Goal: Transaction & Acquisition: Purchase product/service

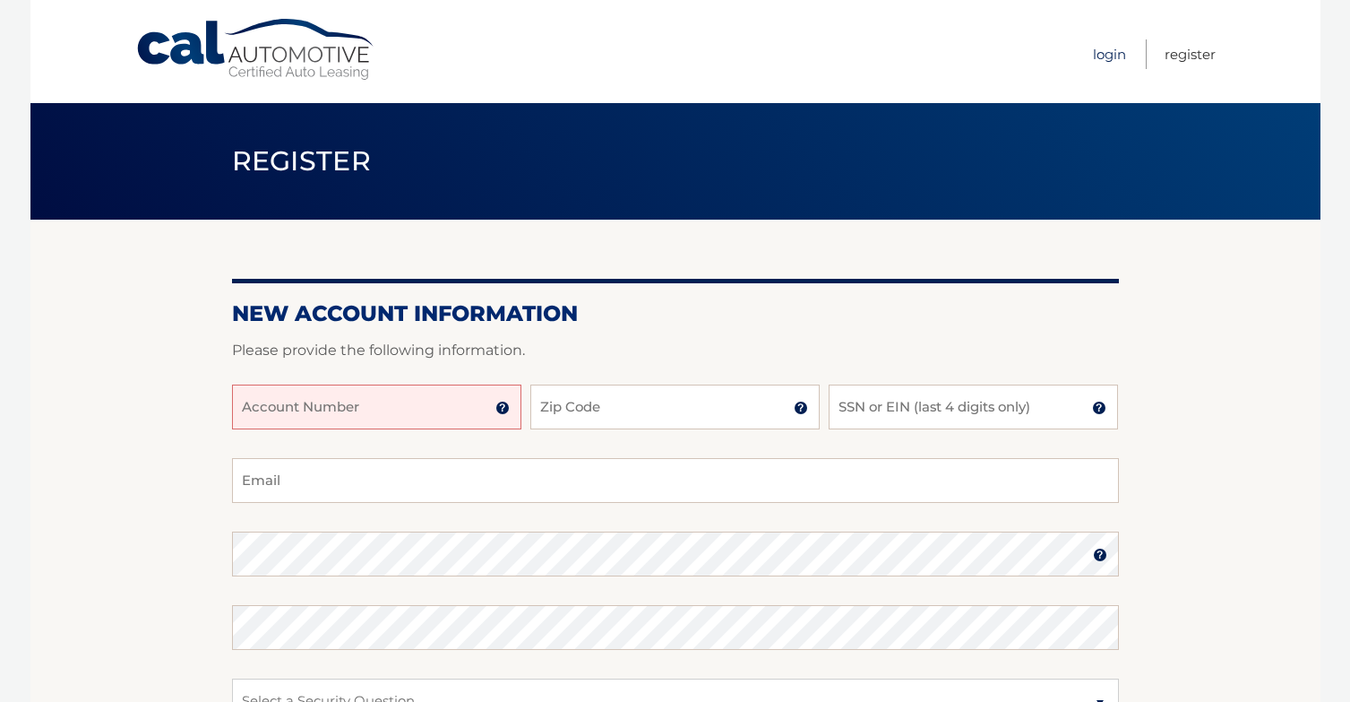
click at [1102, 56] on link "Login" at bounding box center [1109, 54] width 33 height 30
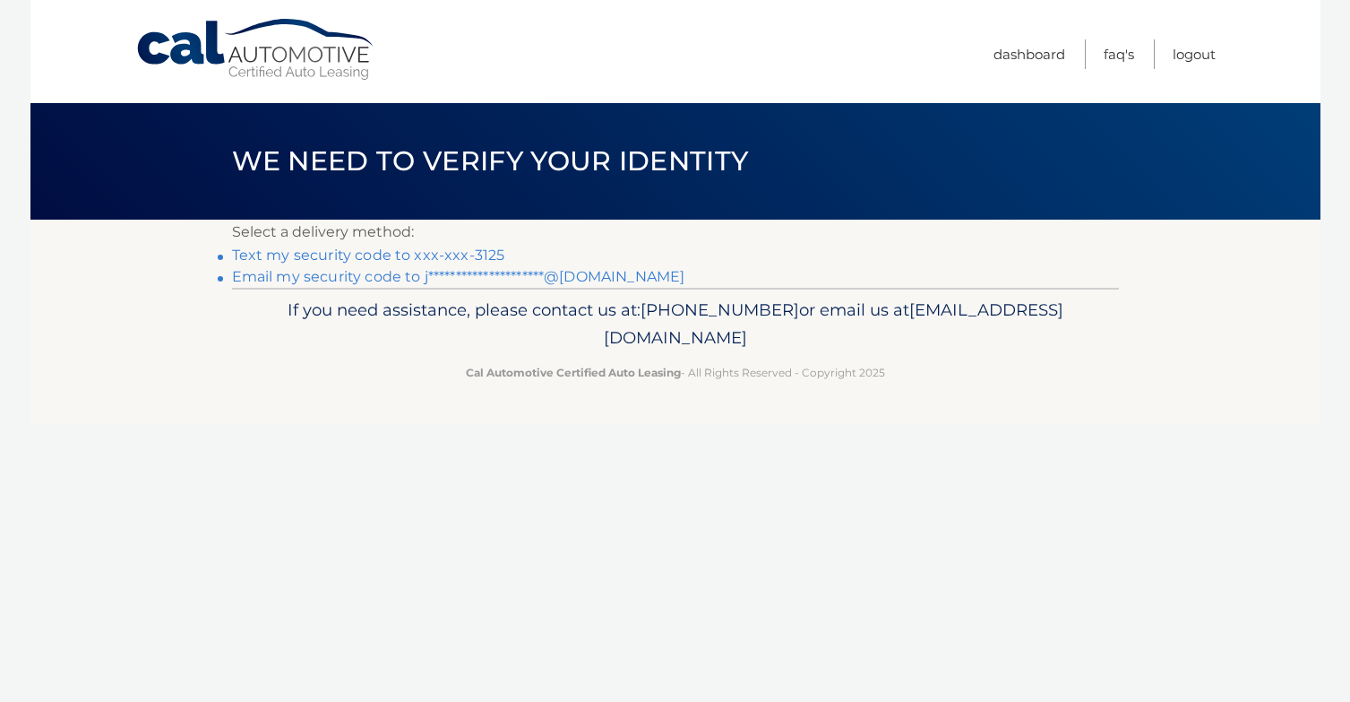
click at [462, 256] on link "Text my security code to xxx-xxx-3125" at bounding box center [368, 254] width 273 height 17
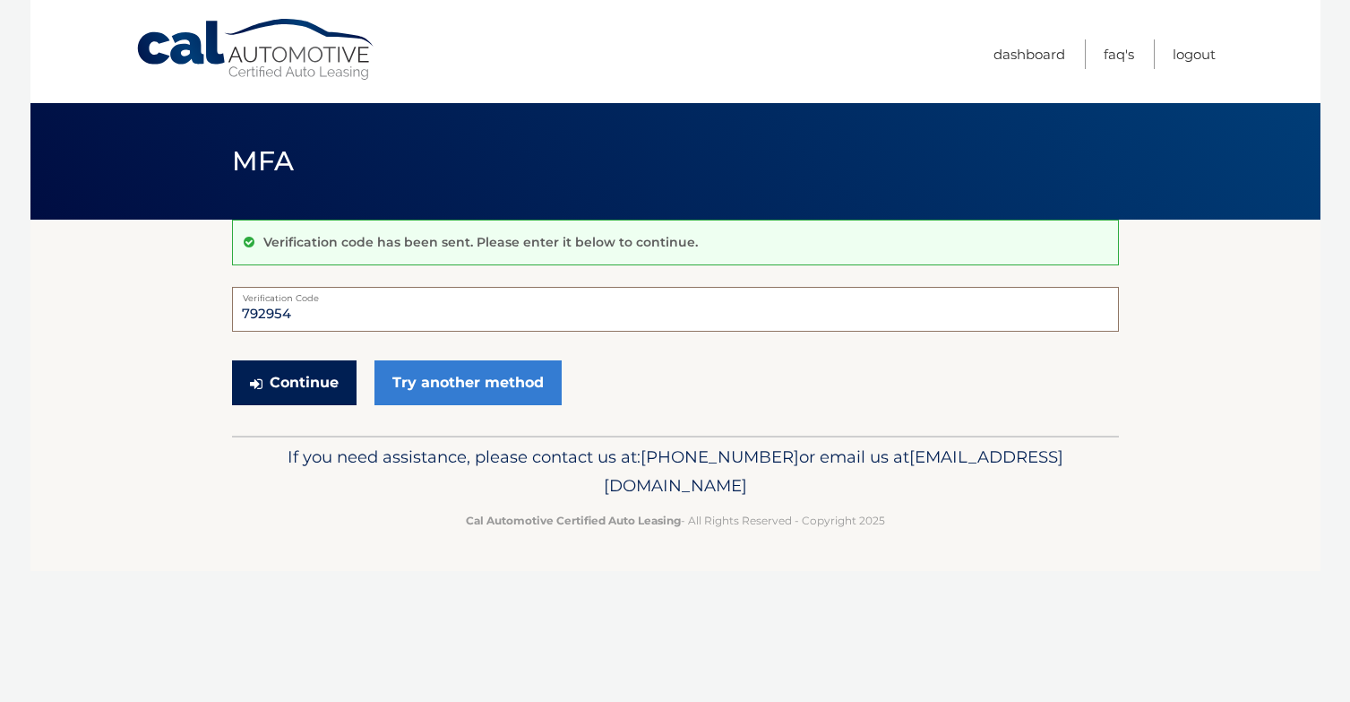
type input "792954"
click at [318, 384] on button "Continue" at bounding box center [294, 382] width 125 height 45
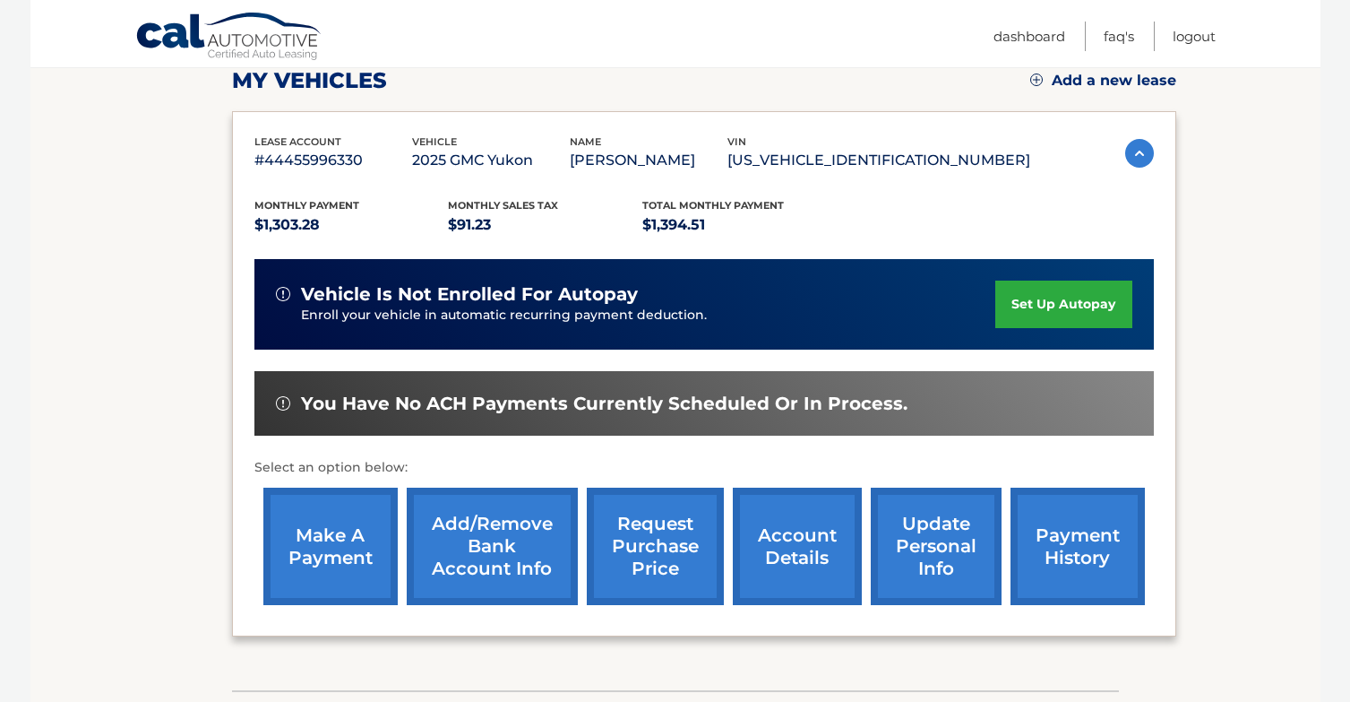
scroll to position [277, 0]
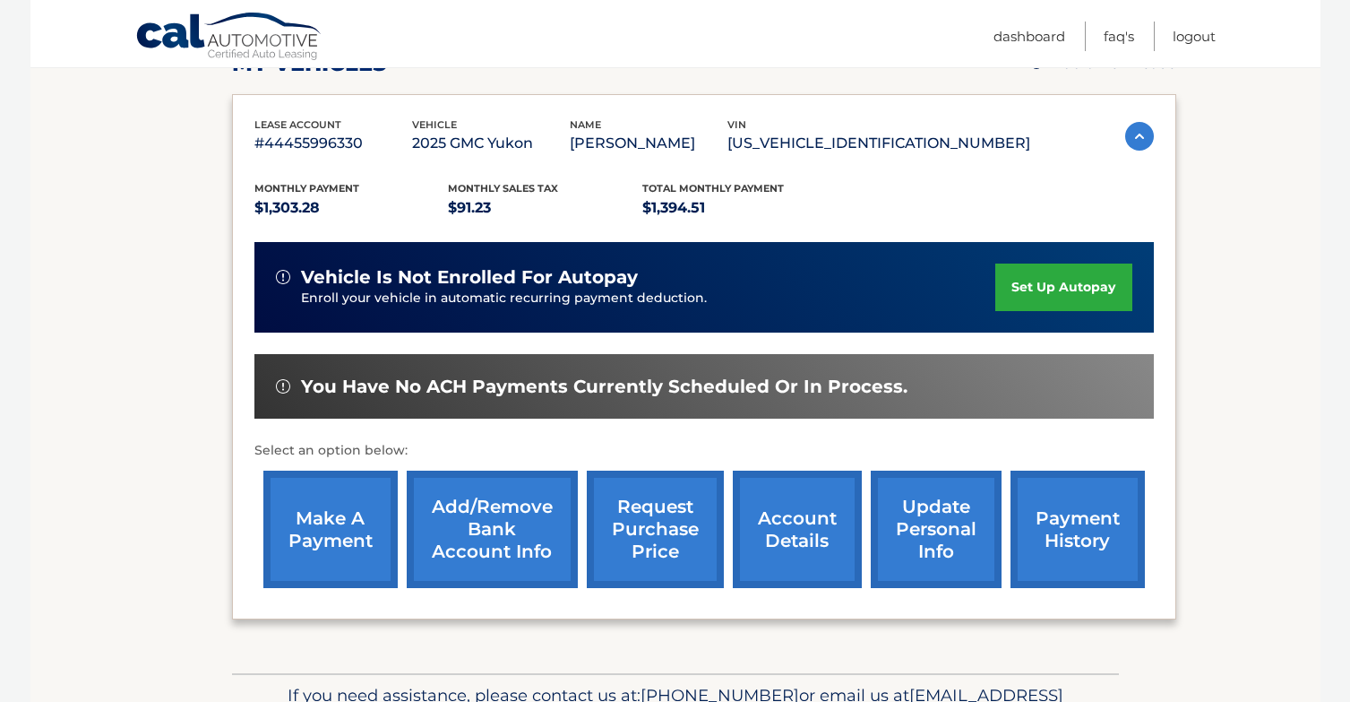
click at [366, 529] on link "make a payment" at bounding box center [330, 528] width 134 height 117
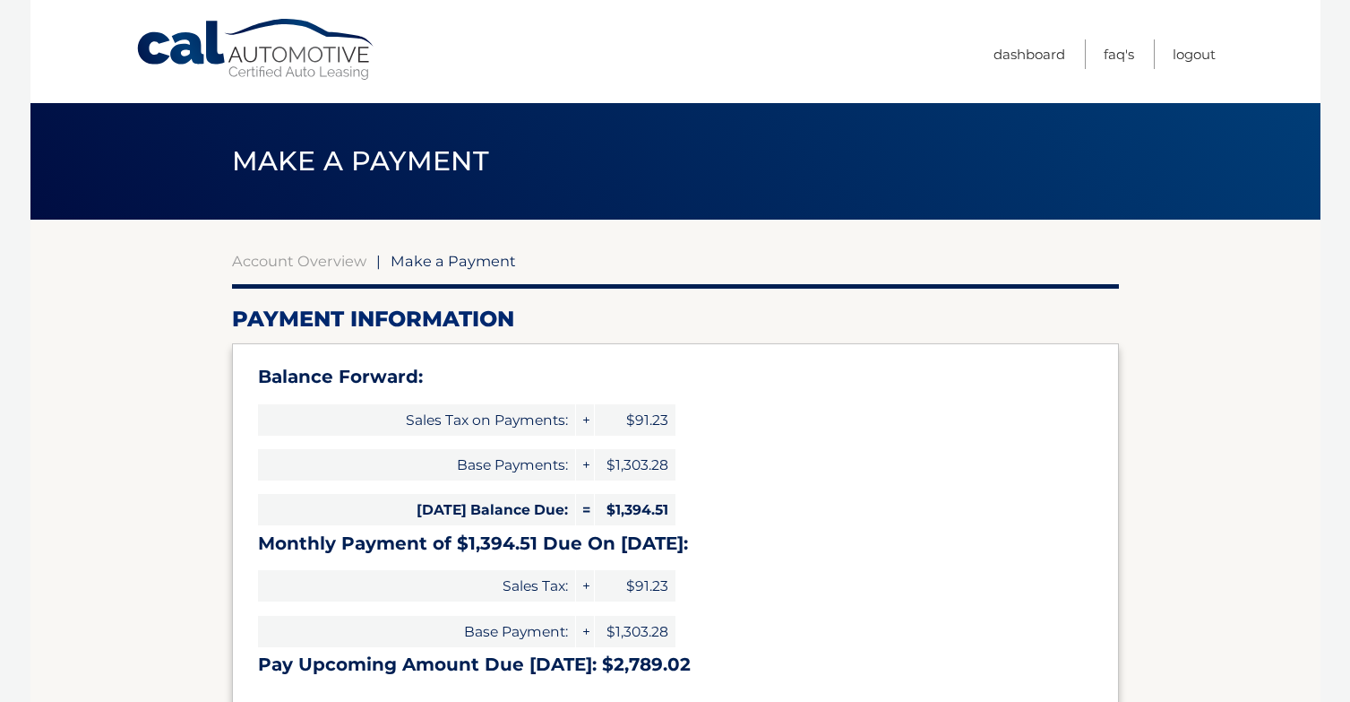
select select "MWJiMDQwMzUtODFkYy00MDJlLWFlYjYtMGFkYTU0YzhhZjU2"
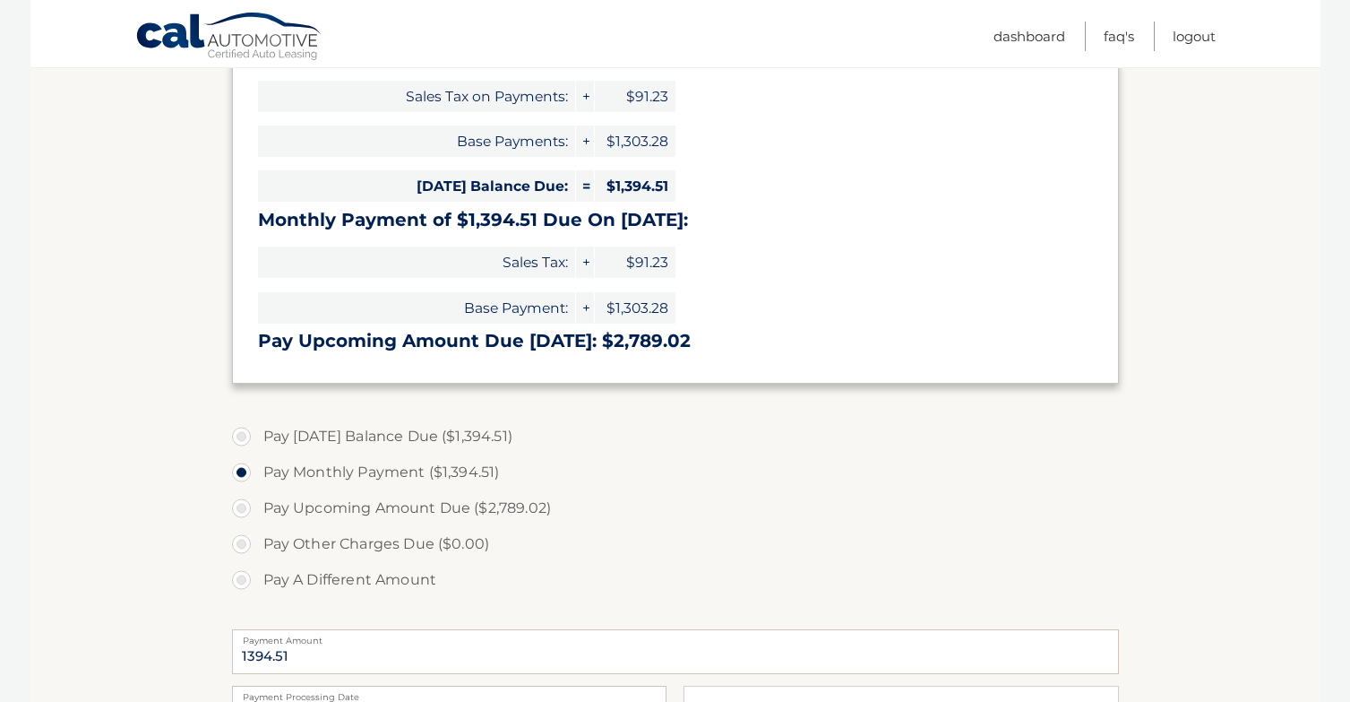
scroll to position [332, 0]
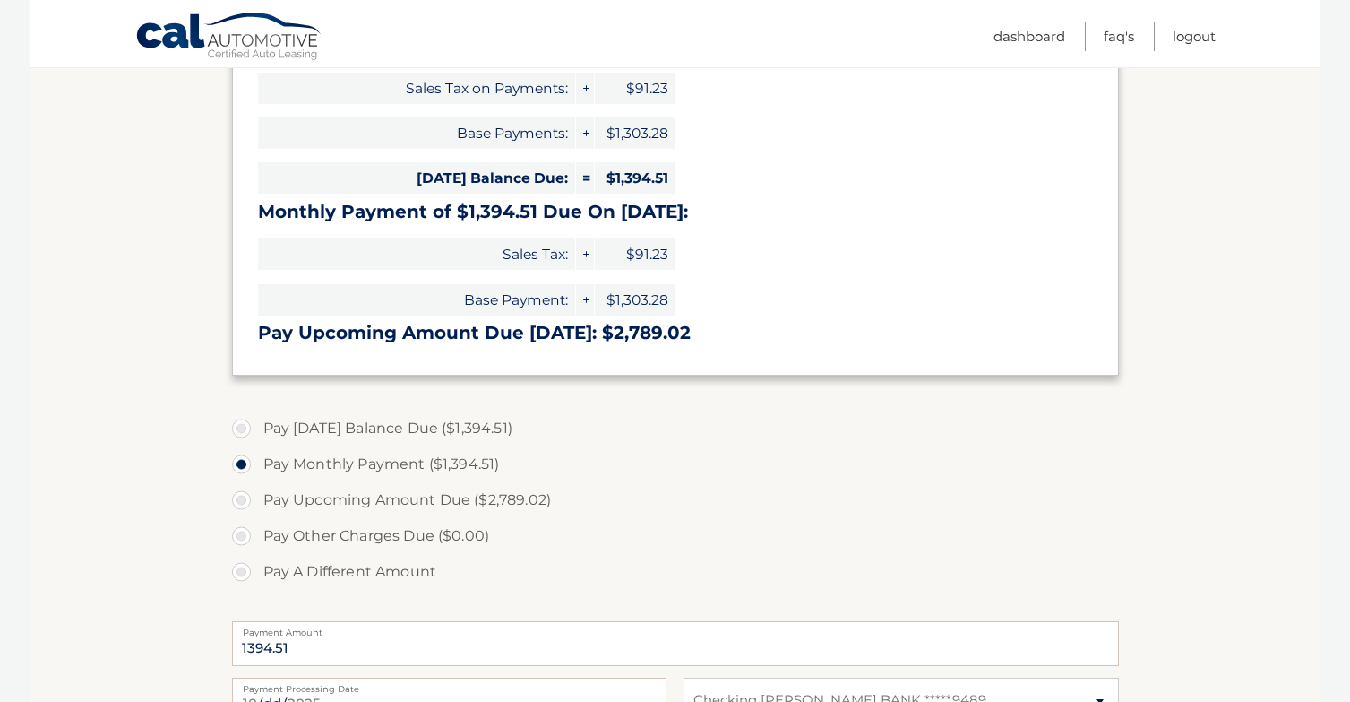
click at [241, 424] on label "Pay [DATE] Balance Due ($1,394.51)" at bounding box center [675, 428] width 887 height 36
click at [241, 424] on input "Pay Today's Balance Due ($1,394.51)" at bounding box center [248, 424] width 18 height 29
radio input "true"
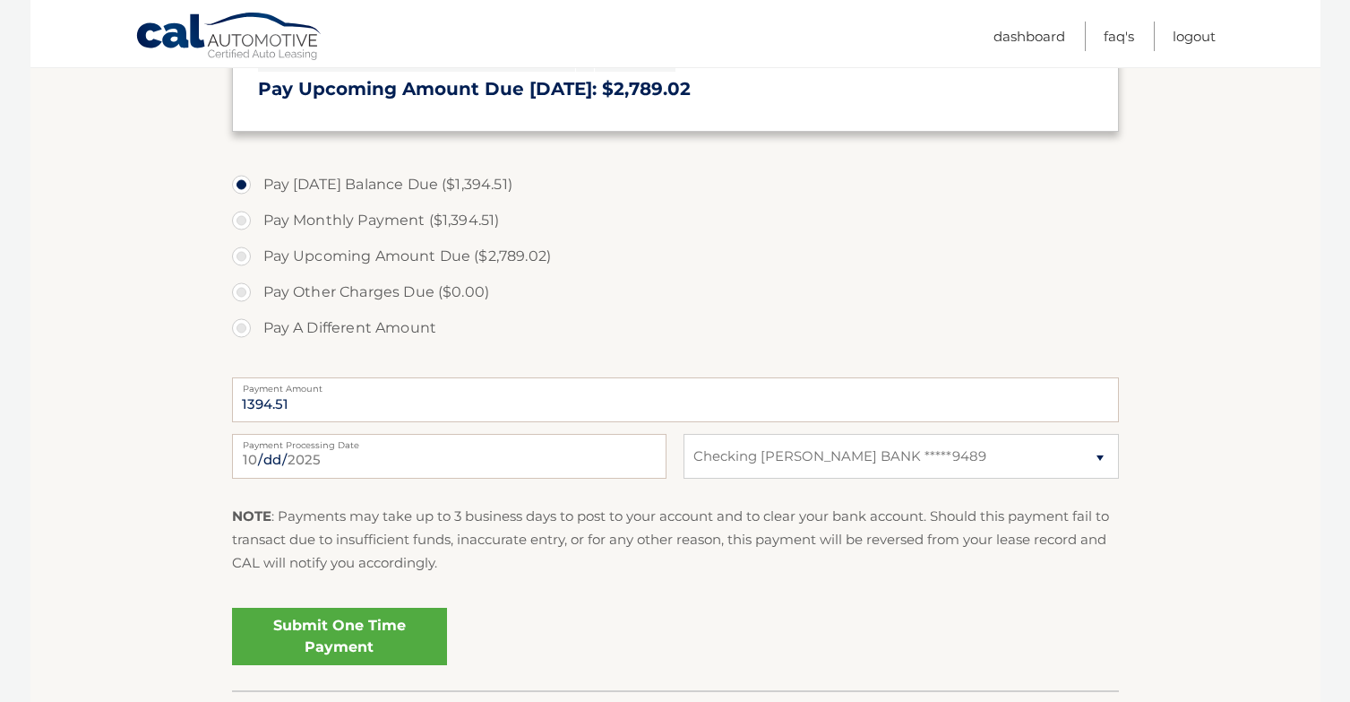
scroll to position [594, 0]
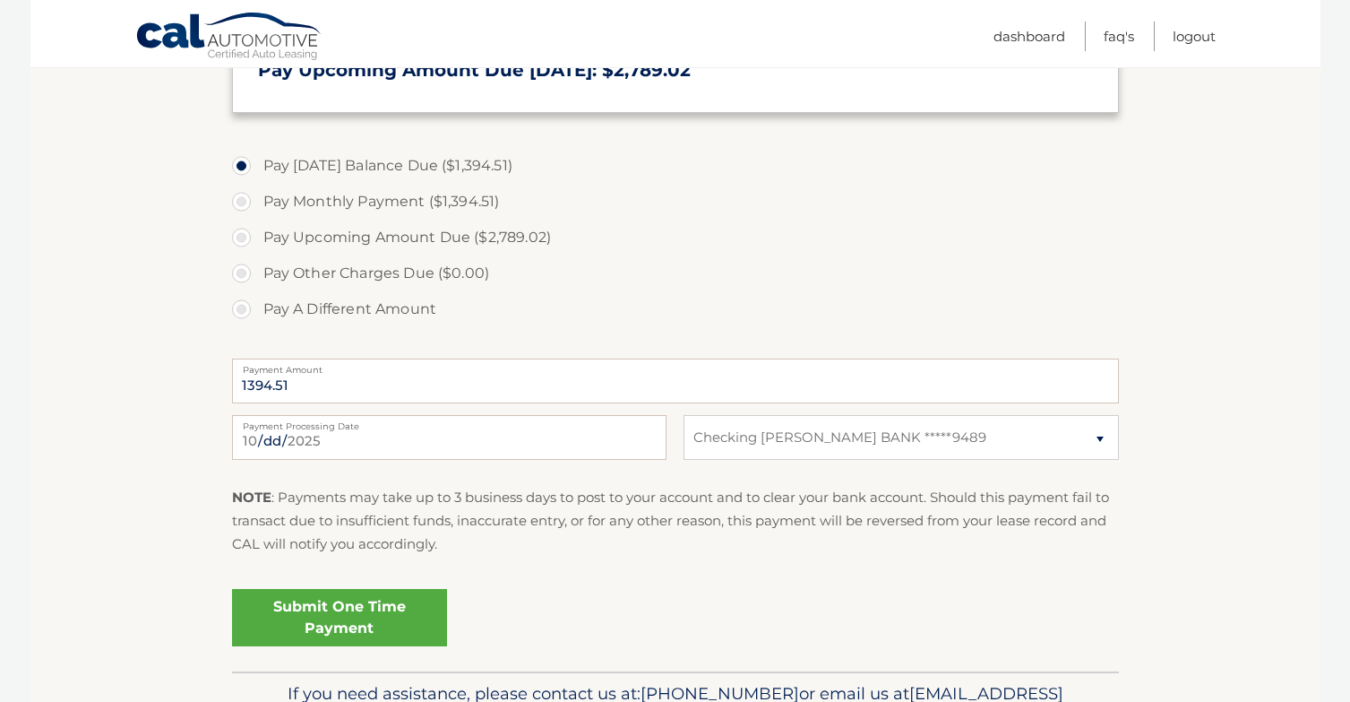
click at [340, 613] on link "Submit One Time Payment" at bounding box center [339, 617] width 215 height 57
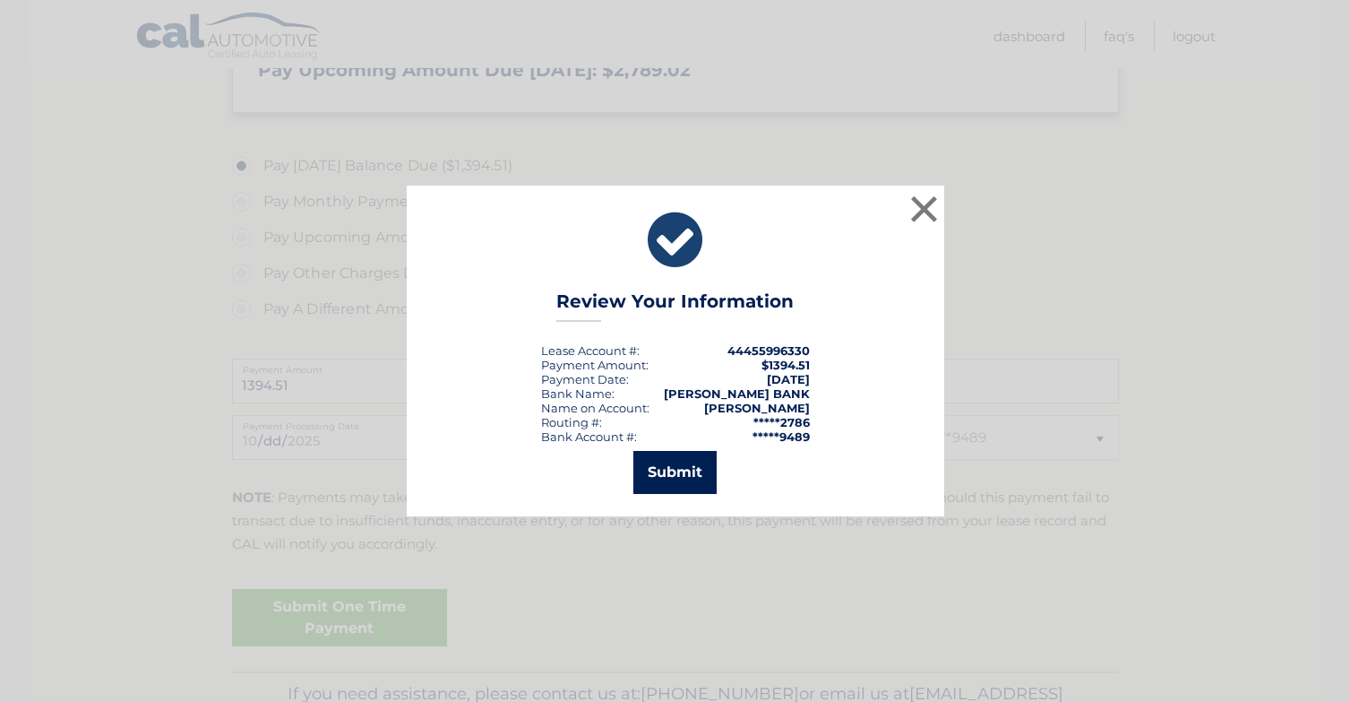
click at [681, 462] on button "Submit" at bounding box center [675, 472] width 83 height 43
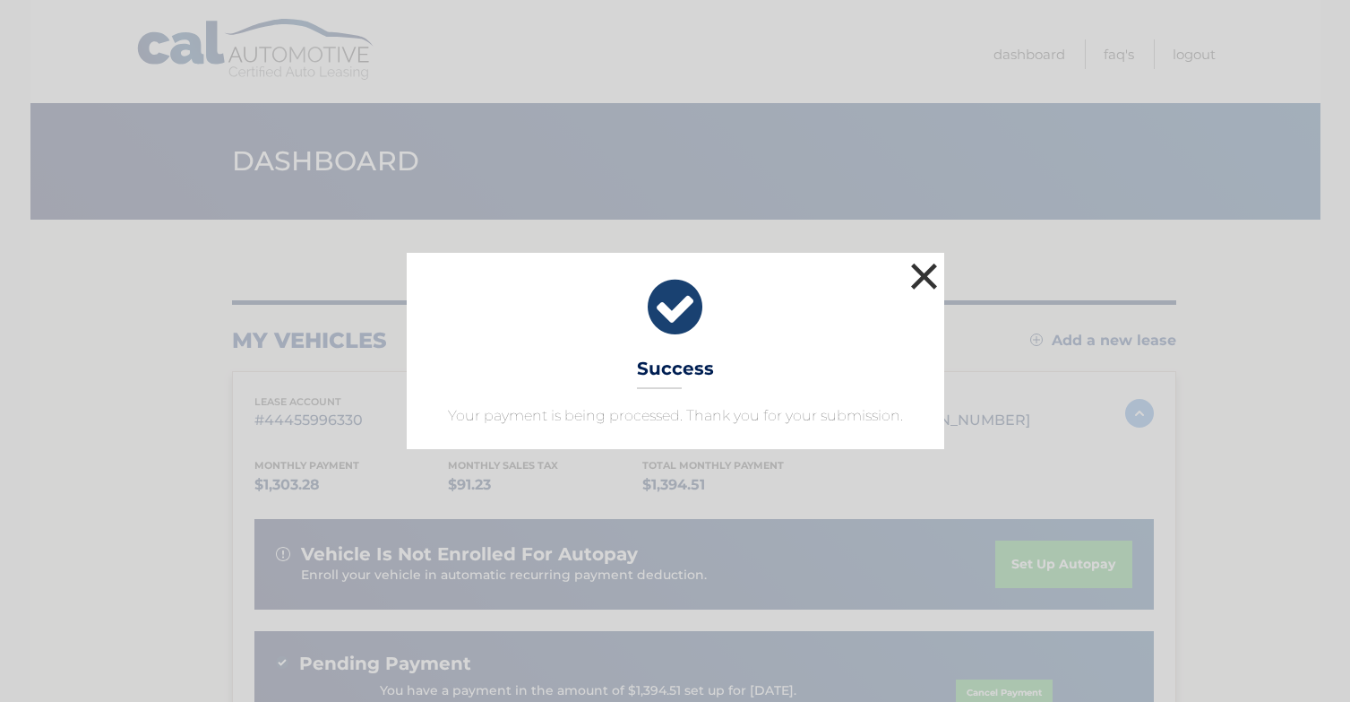
click at [927, 279] on button "×" at bounding box center [925, 276] width 36 height 36
